Goal: Complete application form

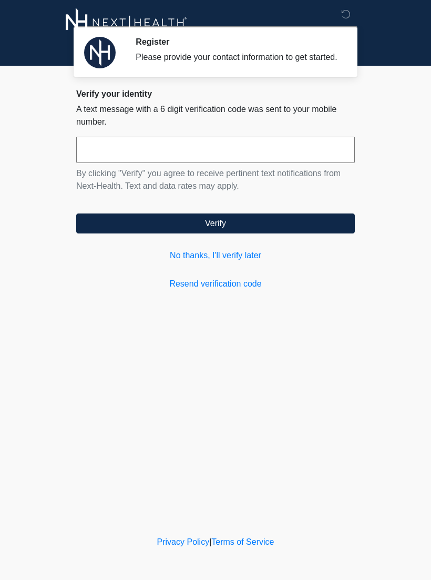
click at [134, 163] on input "text" at bounding box center [215, 150] width 279 height 26
type input "******"
click at [225, 233] on button "Verify" at bounding box center [215, 224] width 279 height 20
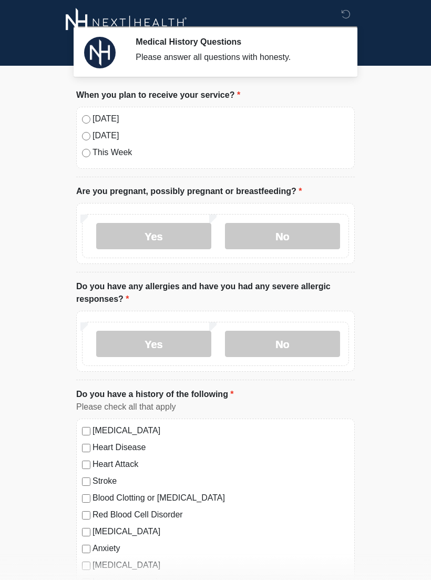
click at [279, 238] on label "No" at bounding box center [282, 236] width 115 height 26
click at [296, 348] on label "No" at bounding box center [282, 344] width 115 height 26
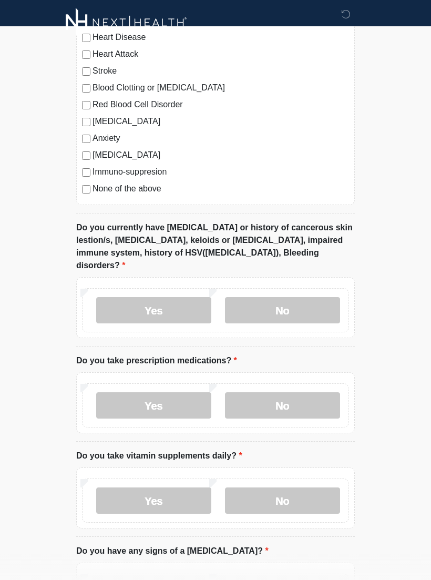
scroll to position [412, 0]
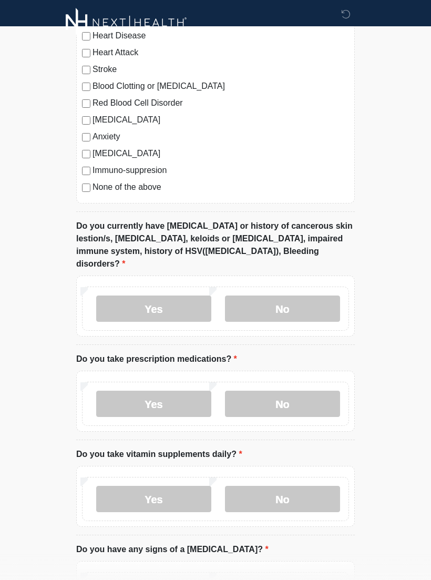
click at [287, 301] on label "No" at bounding box center [282, 309] width 115 height 26
click at [285, 402] on label "No" at bounding box center [282, 404] width 115 height 26
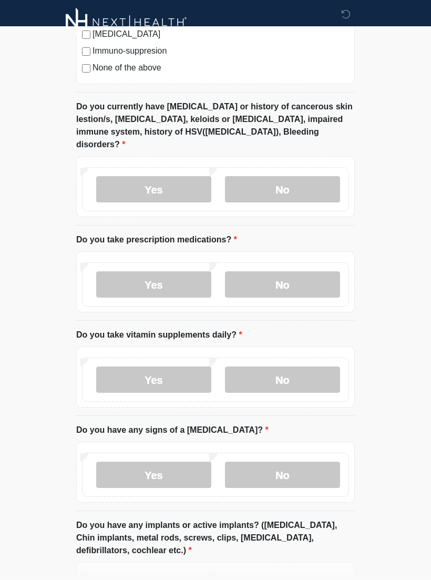
click at [167, 367] on label "Yes" at bounding box center [153, 380] width 115 height 26
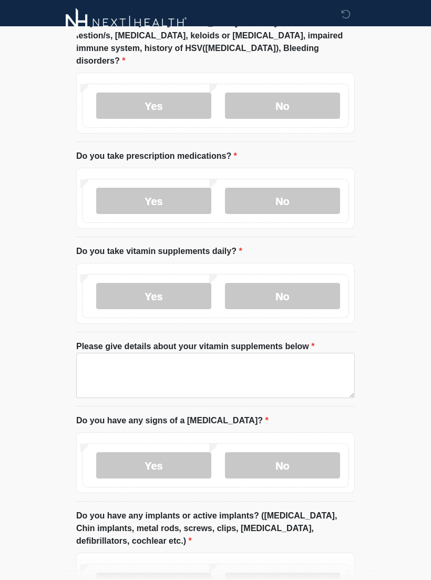
scroll to position [617, 0]
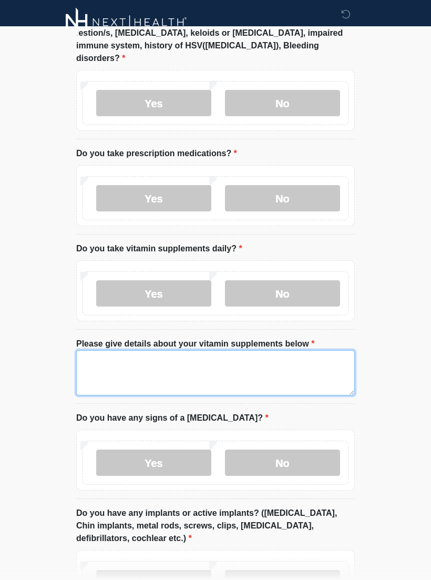
click at [227, 360] on textarea "Please give details about your vitamin supplements below" at bounding box center [215, 373] width 279 height 45
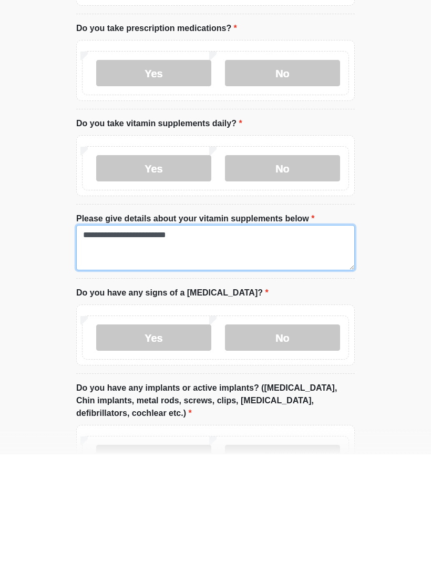
type textarea "**********"
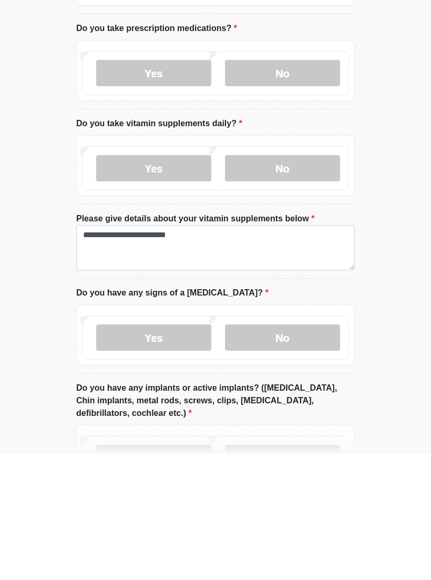
click at [282, 450] on label "No" at bounding box center [282, 463] width 115 height 26
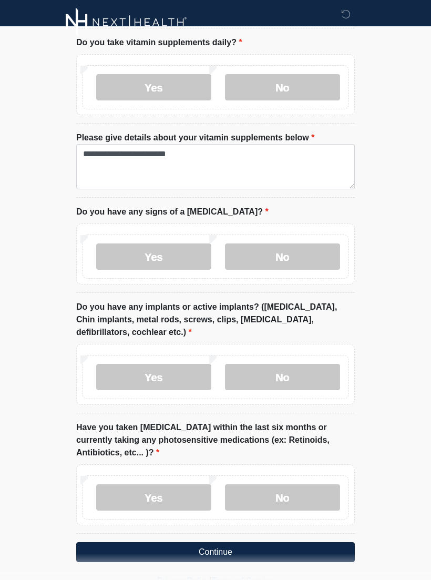
scroll to position [823, 0]
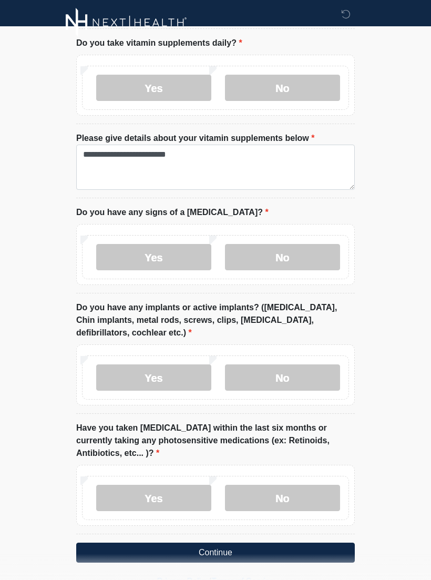
click at [290, 364] on label "No" at bounding box center [282, 377] width 115 height 26
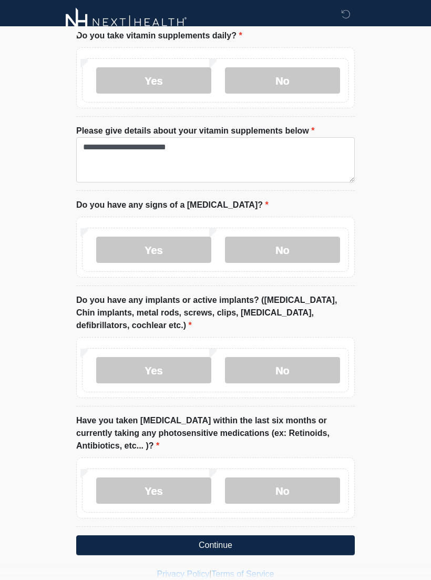
click at [287, 484] on label "No" at bounding box center [282, 491] width 115 height 26
click at [282, 536] on button "Continue" at bounding box center [215, 546] width 279 height 20
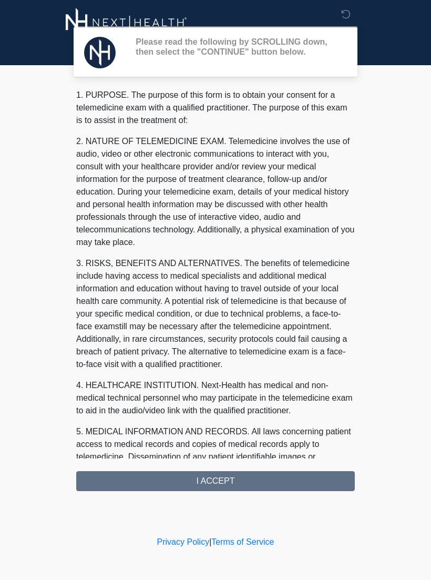
scroll to position [0, 0]
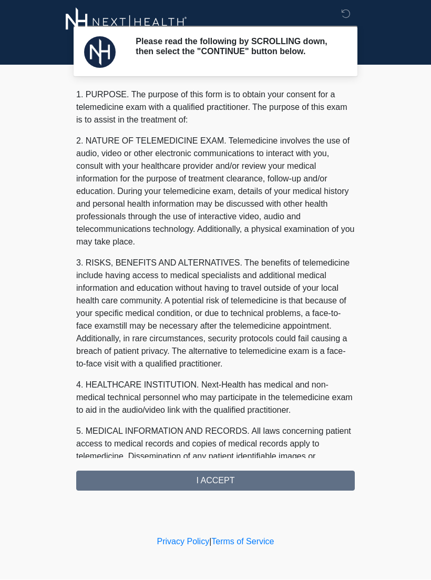
click at [215, 491] on div "1. PURPOSE. The purpose of this form is to obtain your consent for a telemedici…" at bounding box center [215, 290] width 279 height 402
click at [234, 483] on div "1. PURPOSE. The purpose of this form is to obtain your consent for a telemedici…" at bounding box center [215, 290] width 279 height 402
click at [229, 487] on div "1. PURPOSE. The purpose of this form is to obtain your consent for a telemedici…" at bounding box center [215, 290] width 279 height 402
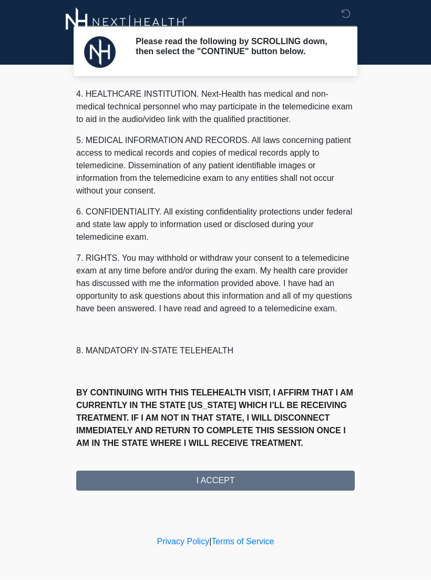
click at [213, 488] on button "I ACCEPT" at bounding box center [215, 481] width 279 height 20
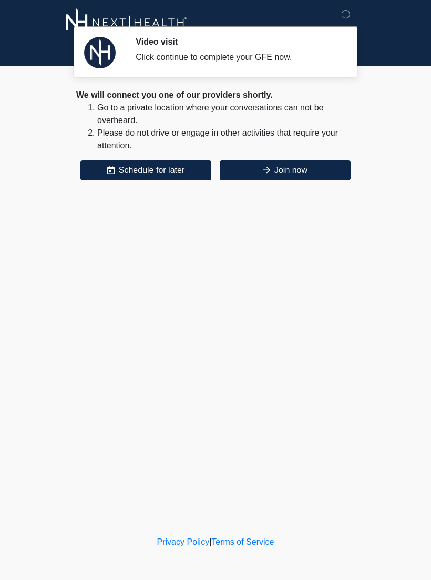
click at [307, 172] on button "Join now" at bounding box center [285, 170] width 131 height 20
